Goal: Information Seeking & Learning: Learn about a topic

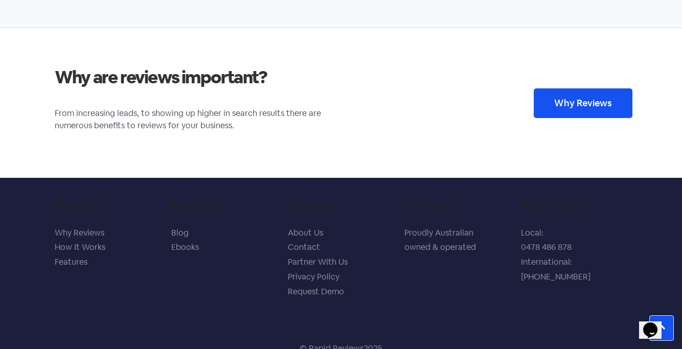
scroll to position [2032, 0]
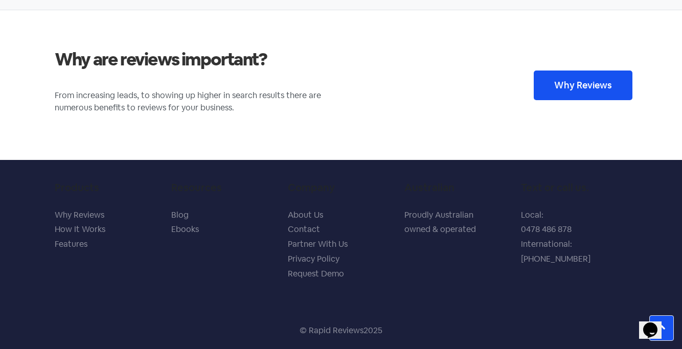
click at [570, 81] on span "Why Reviews" at bounding box center [583, 85] width 58 height 9
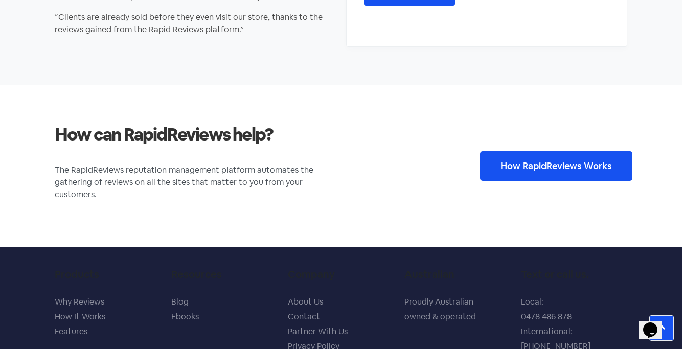
scroll to position [1761, 0]
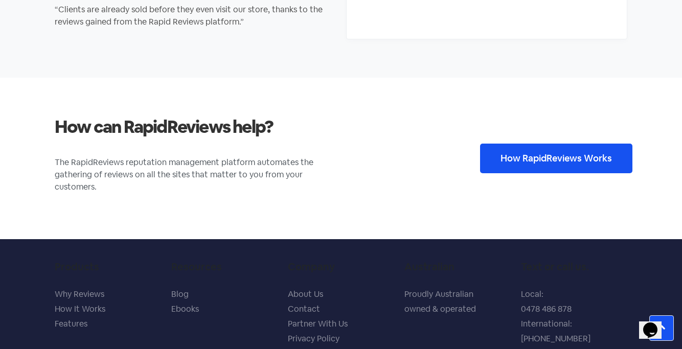
click at [538, 156] on span "How RapidReviews Works" at bounding box center [556, 158] width 111 height 9
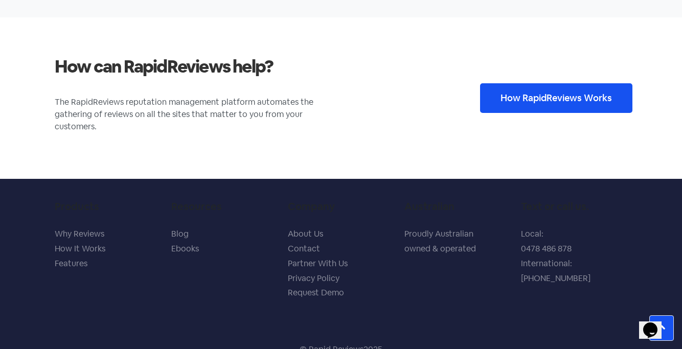
scroll to position [1841, 0]
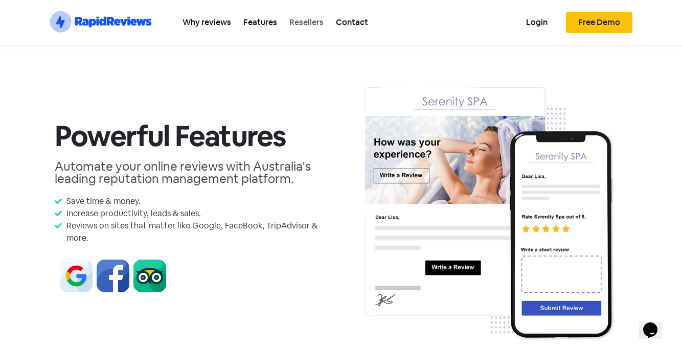
click at [305, 20] on link "Resellers" at bounding box center [306, 22] width 47 height 23
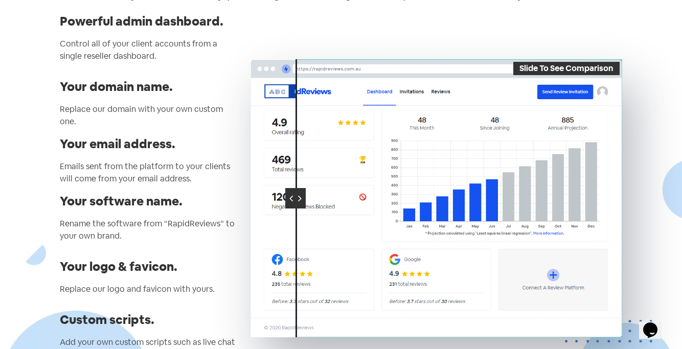
scroll to position [130, 0]
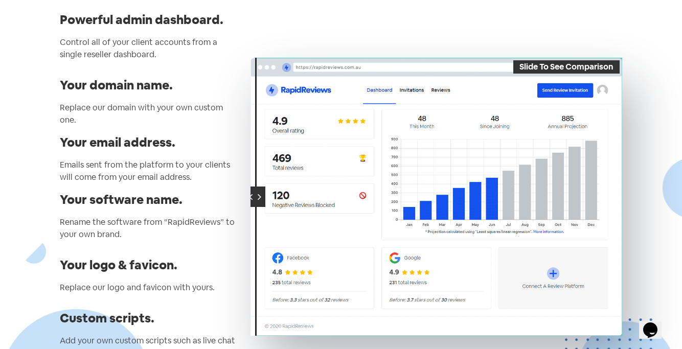
drag, startPoint x: 297, startPoint y: 193, endPoint x: 234, endPoint y: 192, distance: 62.9
click at [234, 192] on div "Powerful admin dashboard. Control all of your client accounts from a single res…" at bounding box center [341, 197] width 573 height 376
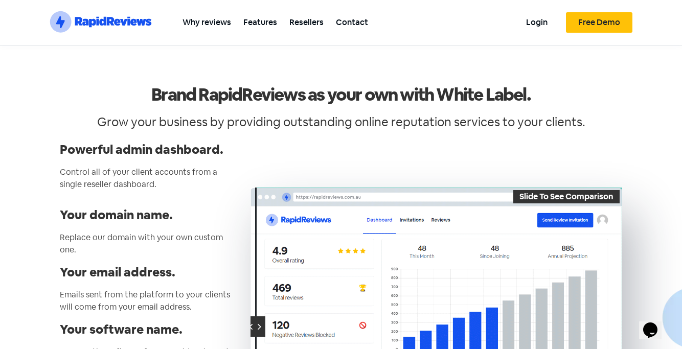
scroll to position [8, 0]
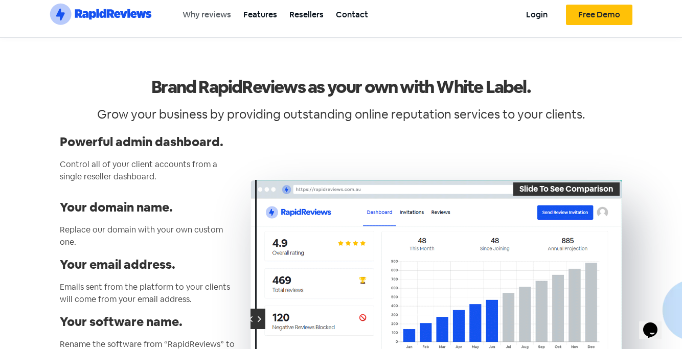
click at [209, 13] on link "Why reviews" at bounding box center [206, 14] width 61 height 23
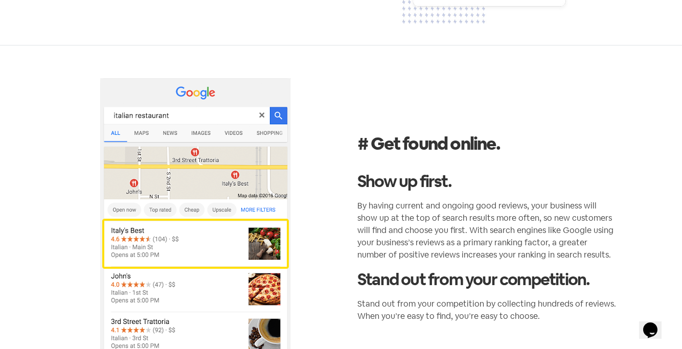
scroll to position [330, 0]
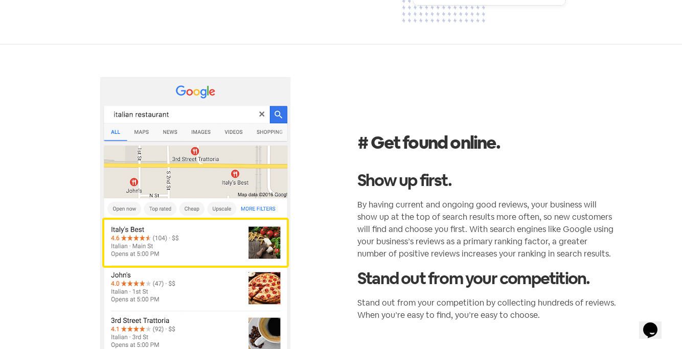
click at [654, 323] on icon "$i18n('chat', 'chat_widget')" at bounding box center [650, 330] width 14 height 15
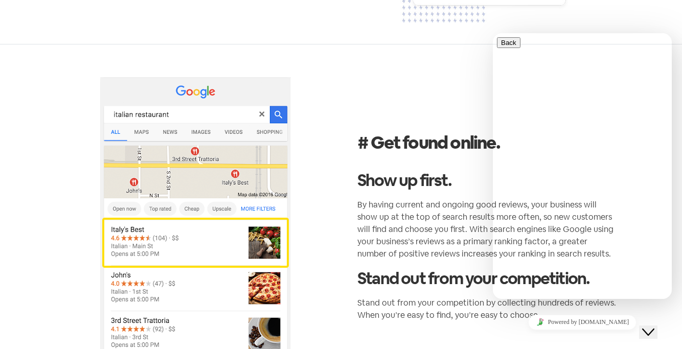
click at [562, 37] on div at bounding box center [582, 37] width 171 height 0
click at [655, 326] on icon "Close Chat This icon closes the chat window." at bounding box center [648, 332] width 12 height 12
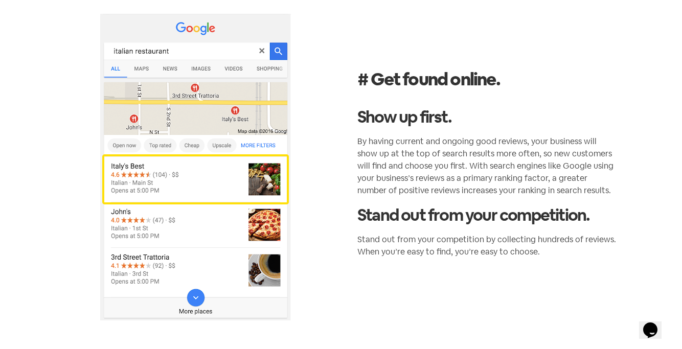
scroll to position [394, 0]
click at [655, 323] on icon "$i18n('chat', 'chat_widget')" at bounding box center [650, 330] width 14 height 15
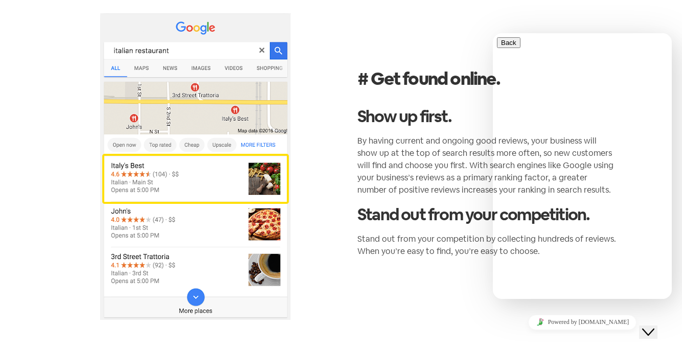
click at [654, 326] on icon "Close Chat This icon closes the chat window." at bounding box center [648, 332] width 12 height 12
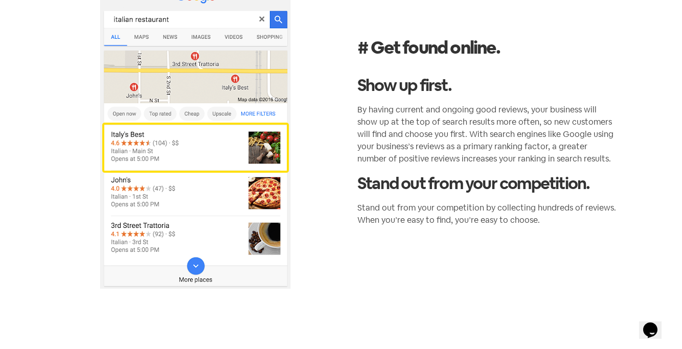
scroll to position [427, 0]
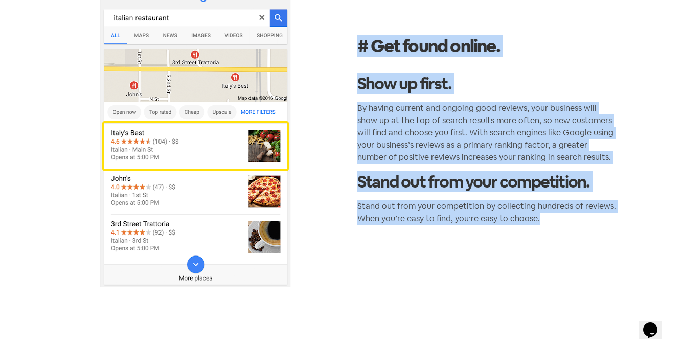
drag, startPoint x: 546, startPoint y: 222, endPoint x: 353, endPoint y: 46, distance: 261.4
click at [353, 46] on div "# Get found online. Show up first. By having current and ongoing good reviews, …" at bounding box center [487, 134] width 292 height 340
copy div "# Get found online. Show up first. By having current and ongoing good reviews, …"
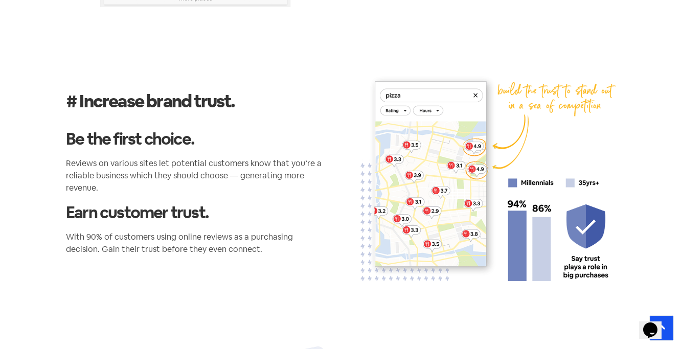
scroll to position [747, 0]
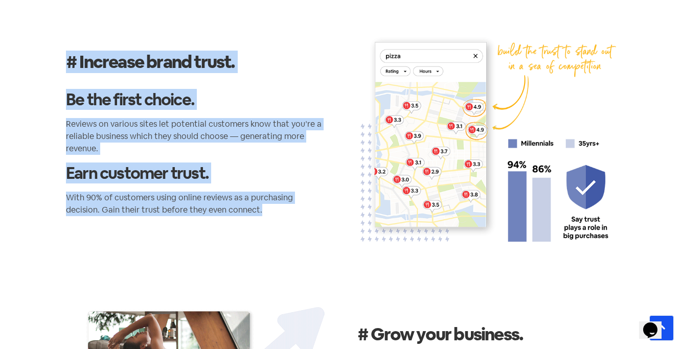
drag, startPoint x: 226, startPoint y: 209, endPoint x: 59, endPoint y: 58, distance: 224.9
click at [59, 58] on div "# Increase brand trust. Be the first choice. Reviews on various sites let poten…" at bounding box center [196, 137] width 292 height 241
copy div "# Increase brand trust. Be the first choice. Reviews on various sites let poten…"
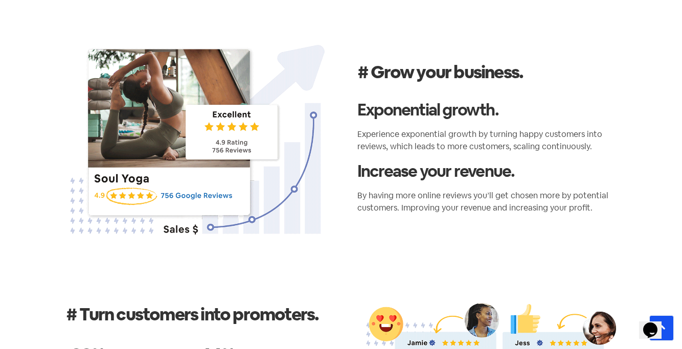
scroll to position [1014, 0]
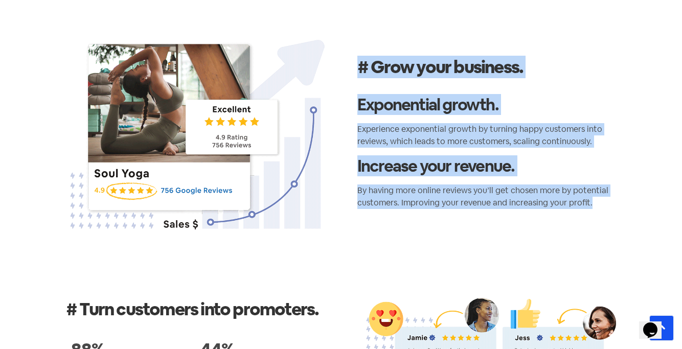
drag, startPoint x: 594, startPoint y: 206, endPoint x: 353, endPoint y: 60, distance: 281.3
click at [353, 60] on div "# Grow your business. Exponential growth. Experience exponential growth by turn…" at bounding box center [487, 137] width 292 height 226
copy div "# Grow your business. Exponential growth. Experience exponential growth by turn…"
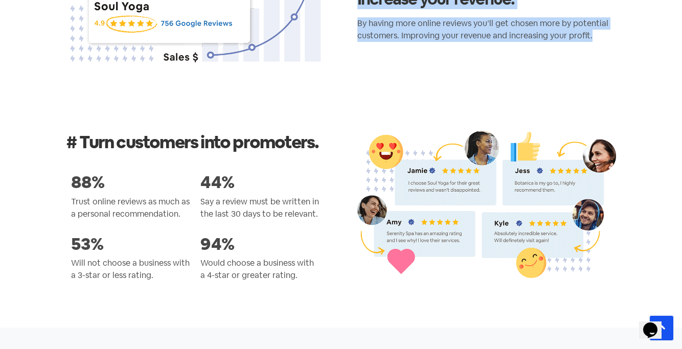
scroll to position [1190, 0]
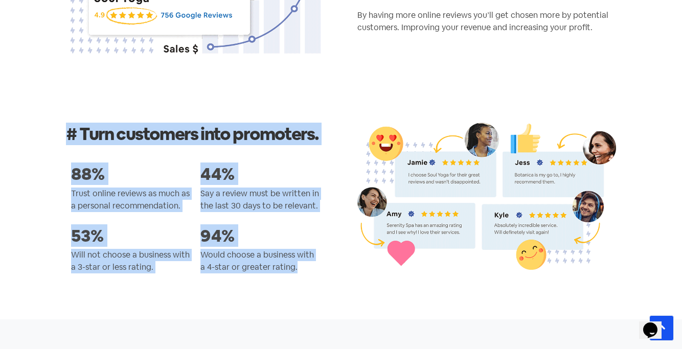
drag, startPoint x: 300, startPoint y: 265, endPoint x: 66, endPoint y: 128, distance: 270.2
click at [66, 128] on div "# Turn customers into promoters. 88% Trust online reviews as much as a personal…" at bounding box center [195, 205] width 259 height 164
copy div "# Turn customers into promoters. 88% Trust online reviews as much as a personal…"
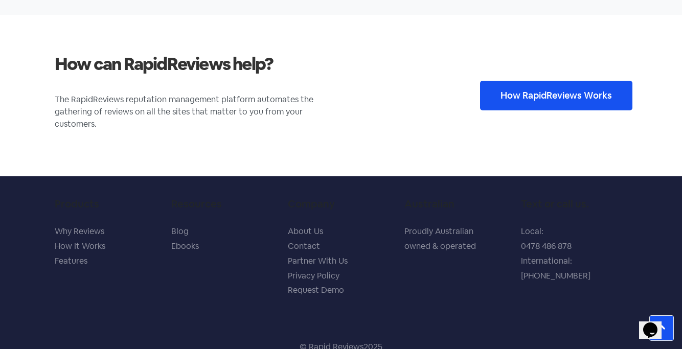
scroll to position [1841, 0]
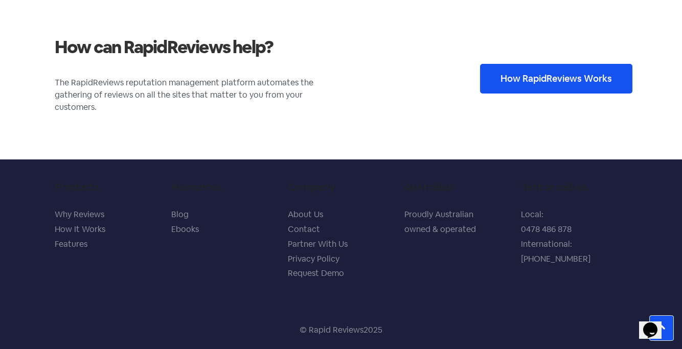
click at [533, 79] on span "How RapidReviews Works" at bounding box center [556, 78] width 111 height 9
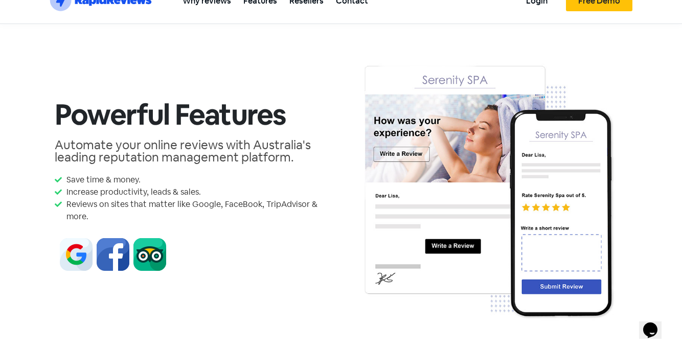
scroll to position [23, 0]
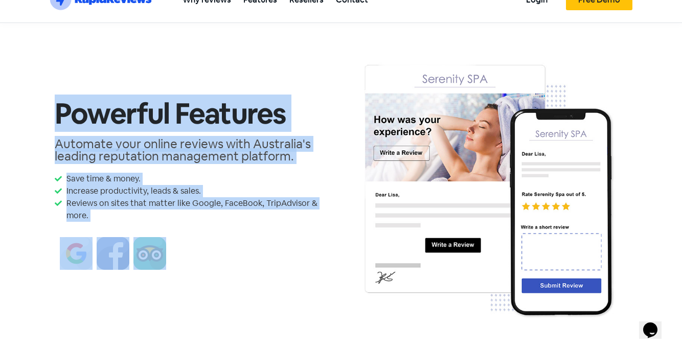
drag, startPoint x: 176, startPoint y: 253, endPoint x: 49, endPoint y: 122, distance: 182.3
click at [49, 122] on section "Powerful Features Automate your online reviews with Australia's leading reputat…" at bounding box center [341, 188] width 682 height 330
copy div "Powerful Features Automate your online reviews with Australia's leading reputat…"
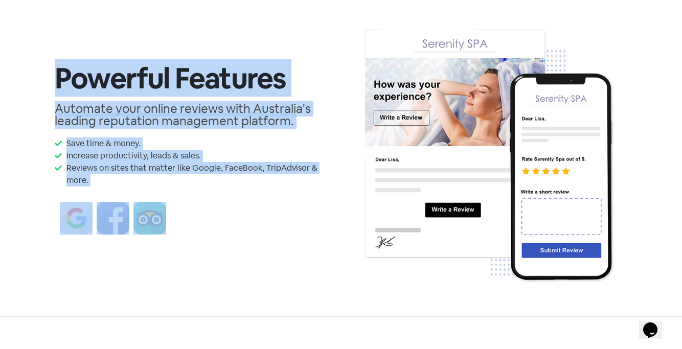
scroll to position [0, 0]
